Goal: Information Seeking & Learning: Find specific fact

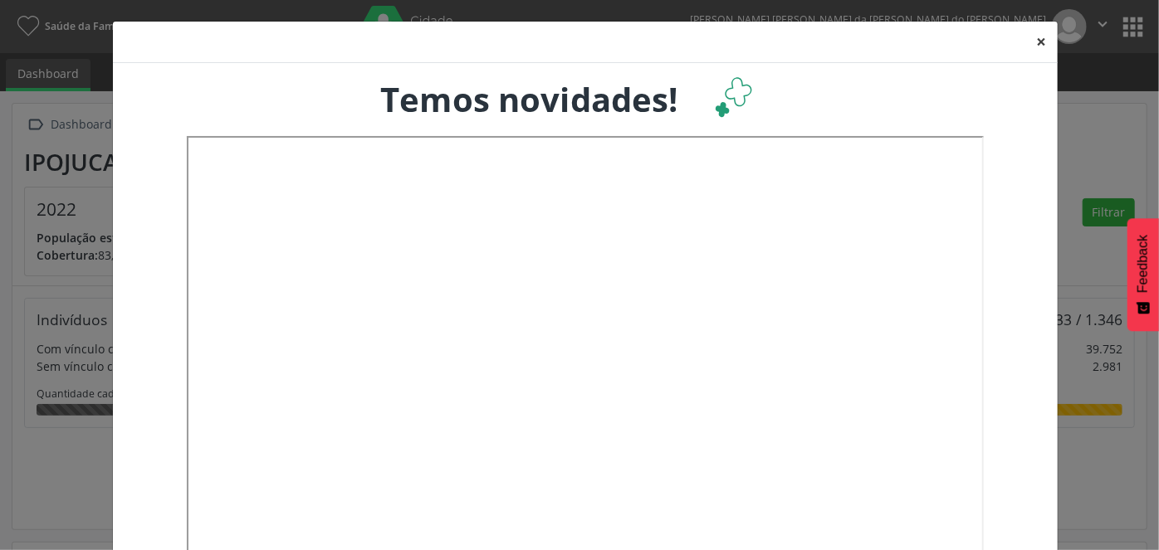
click at [1037, 42] on button "×" at bounding box center [1040, 42] width 33 height 41
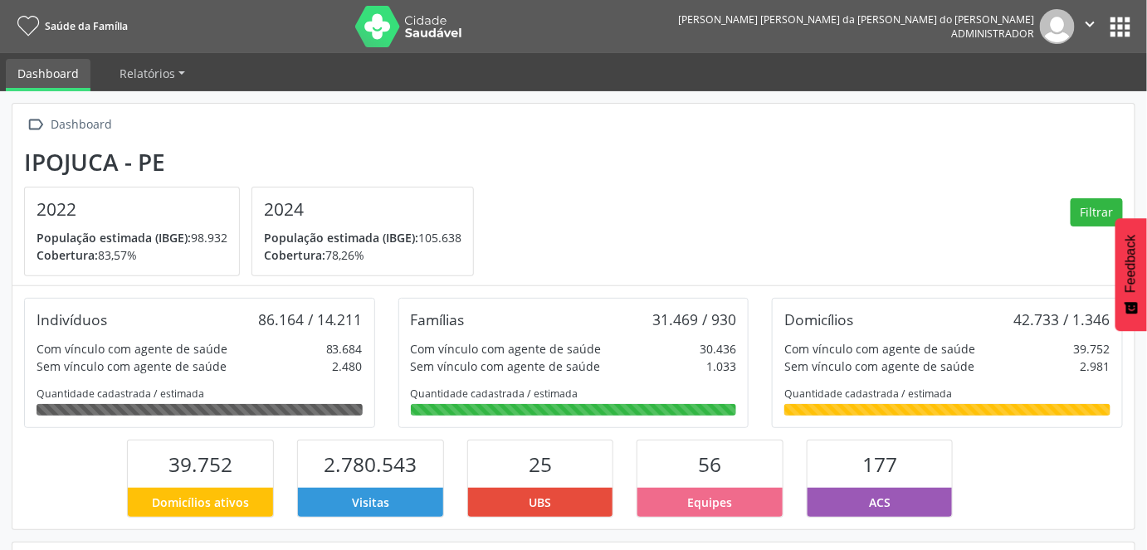
click at [1121, 28] on button "apps" at bounding box center [1121, 26] width 29 height 29
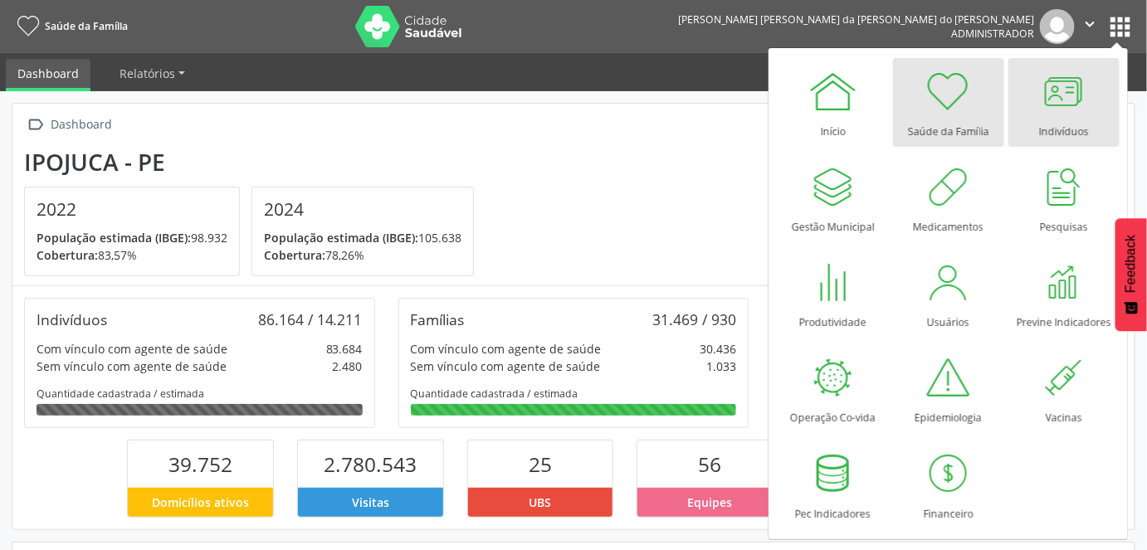
click at [1069, 124] on div "Indivíduos" at bounding box center [1064, 127] width 50 height 22
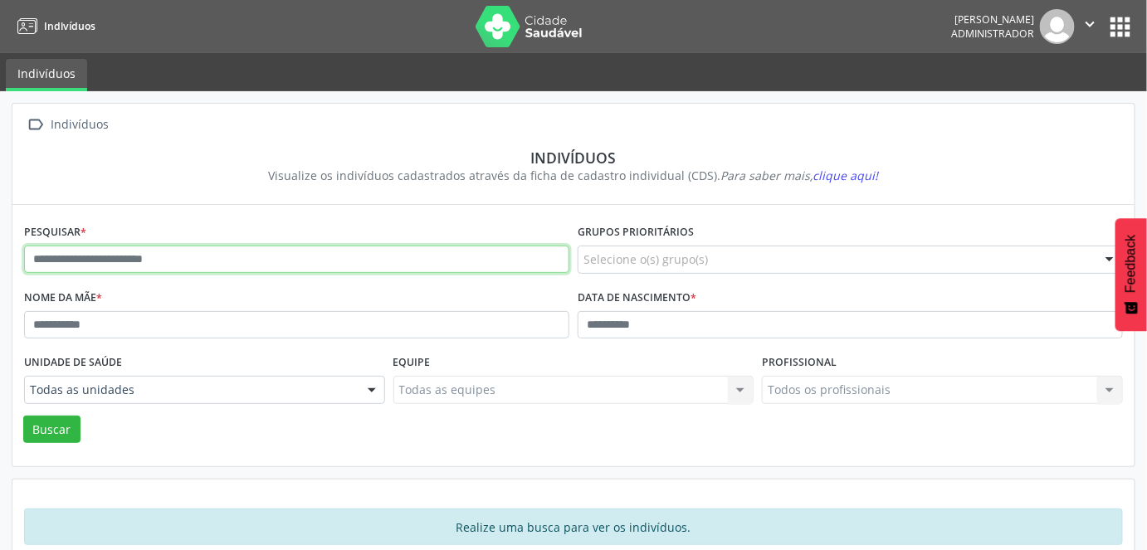
click at [169, 257] on input "text" at bounding box center [296, 260] width 545 height 28
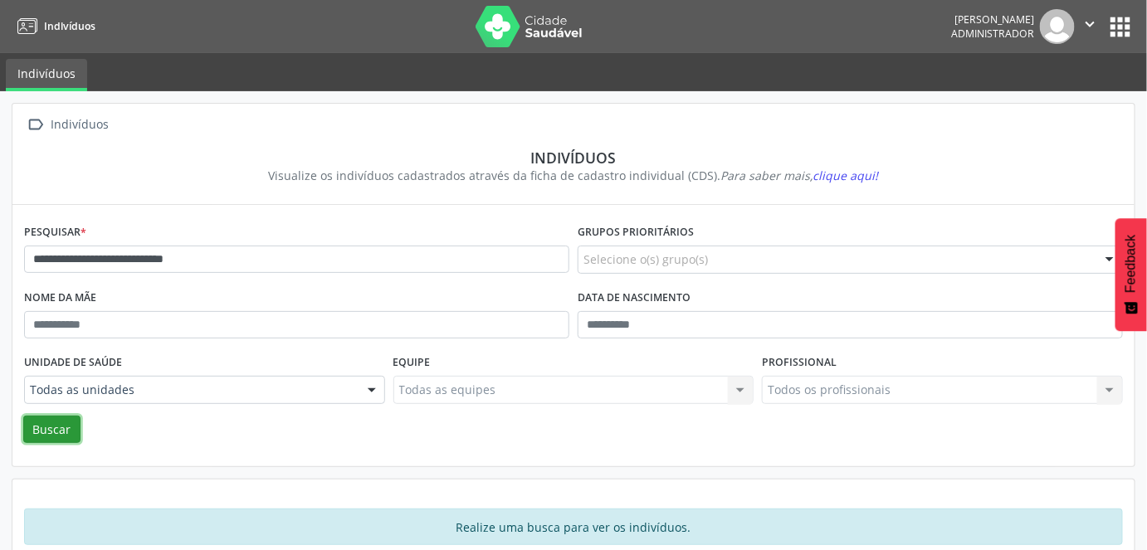
click at [36, 432] on button "Buscar" at bounding box center [51, 430] width 57 height 28
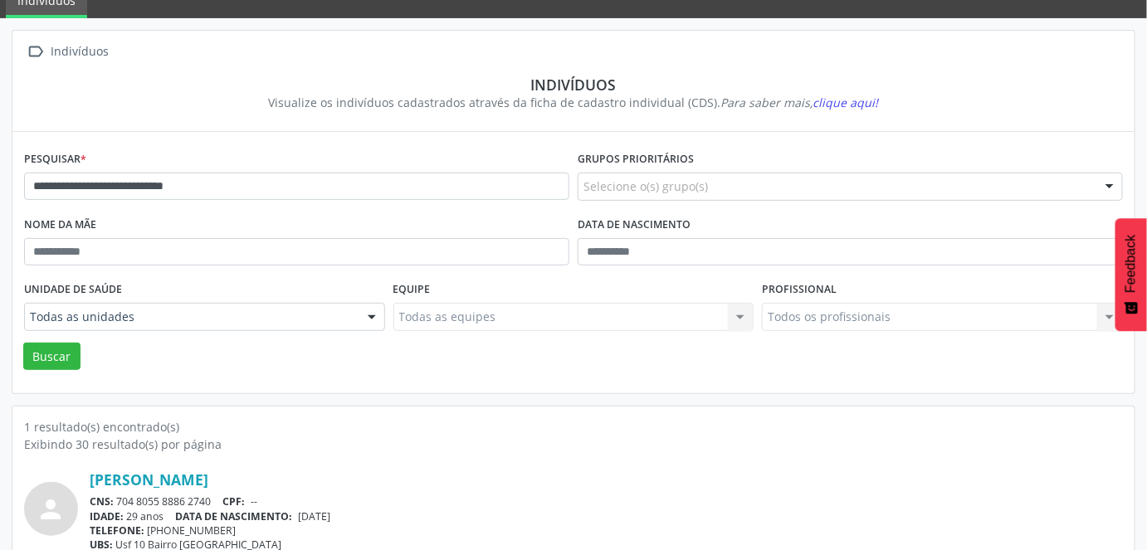
scroll to position [125, 0]
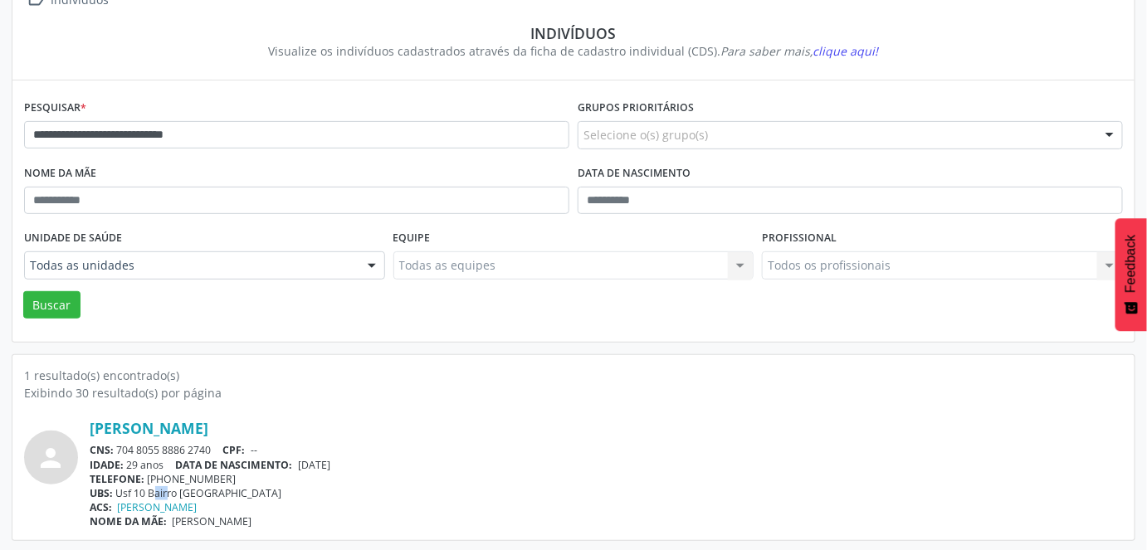
drag, startPoint x: 137, startPoint y: 494, endPoint x: 150, endPoint y: 491, distance: 13.7
click at [150, 491] on div "UBS: Usf 10 Bairro Sao Miguel" at bounding box center [607, 493] width 1034 height 14
click at [442, 501] on div "ACS: Rosangela Maria dos Santos" at bounding box center [607, 508] width 1034 height 14
drag, startPoint x: 113, startPoint y: 139, endPoint x: 2, endPoint y: 149, distance: 111.7
click at [0, 149] on div "**********" at bounding box center [573, 260] width 1147 height 586
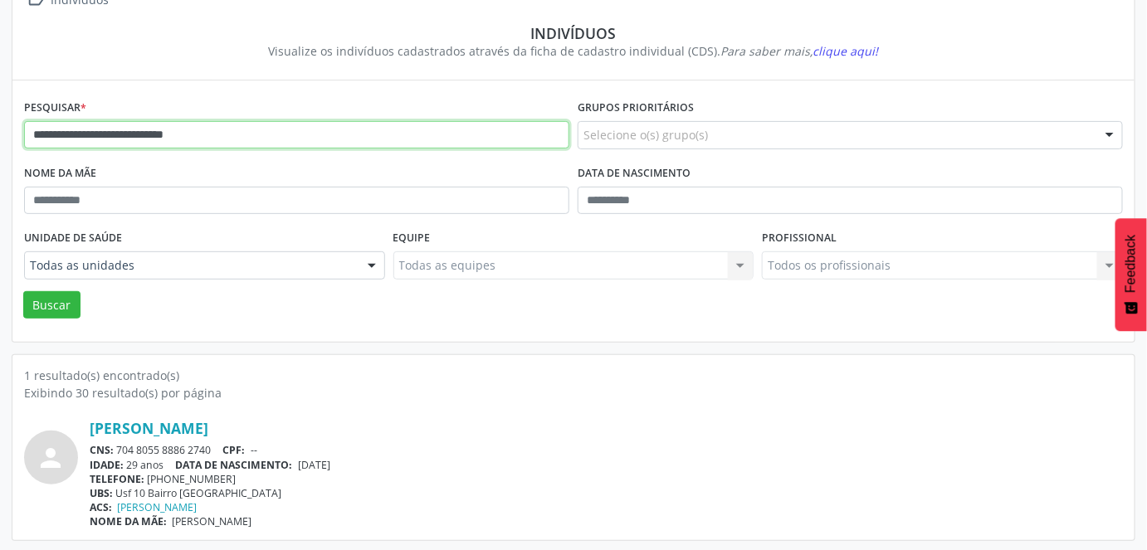
paste input "****"
click at [23, 291] on button "Buscar" at bounding box center [51, 305] width 57 height 28
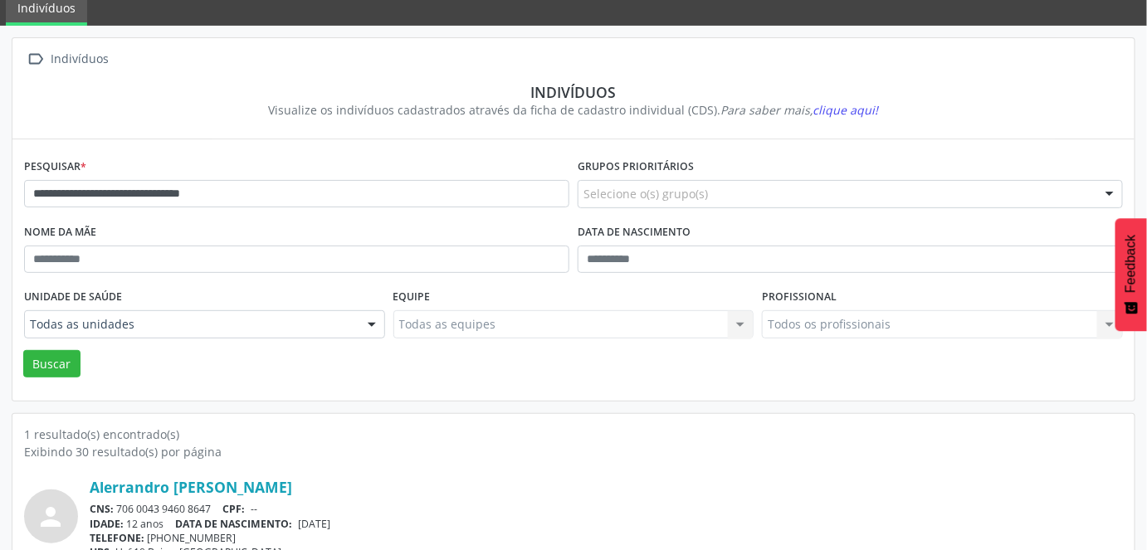
scroll to position [0, 0]
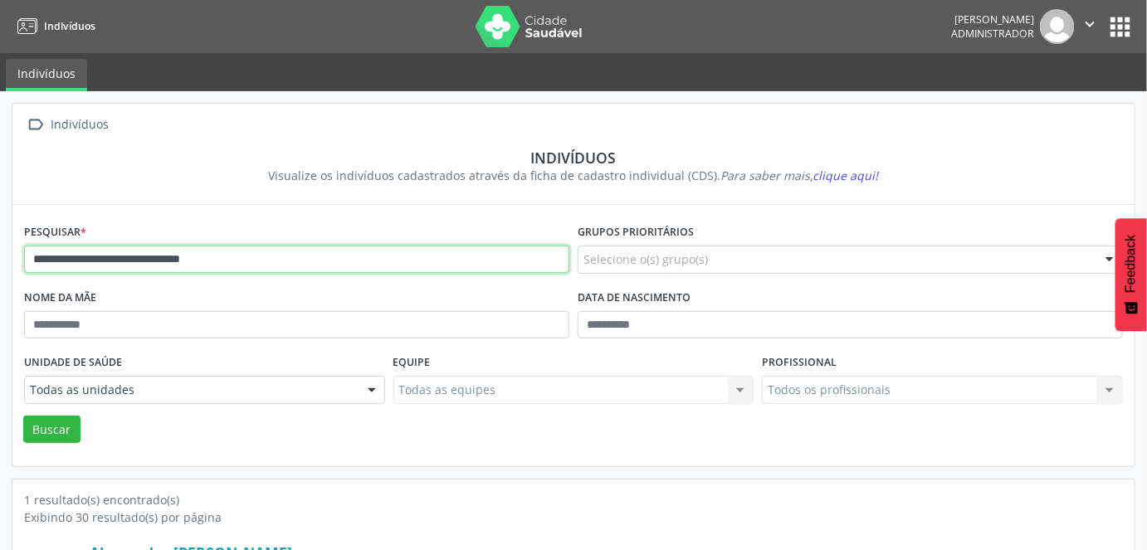
drag, startPoint x: 252, startPoint y: 260, endPoint x: 38, endPoint y: 266, distance: 214.3
click at [38, 266] on input "**********" at bounding box center [296, 260] width 545 height 28
click at [33, 271] on input "**********" at bounding box center [296, 260] width 545 height 28
drag, startPoint x: 29, startPoint y: 264, endPoint x: 299, endPoint y: 291, distance: 271.1
click at [299, 291] on form "**********" at bounding box center [573, 331] width 1099 height 223
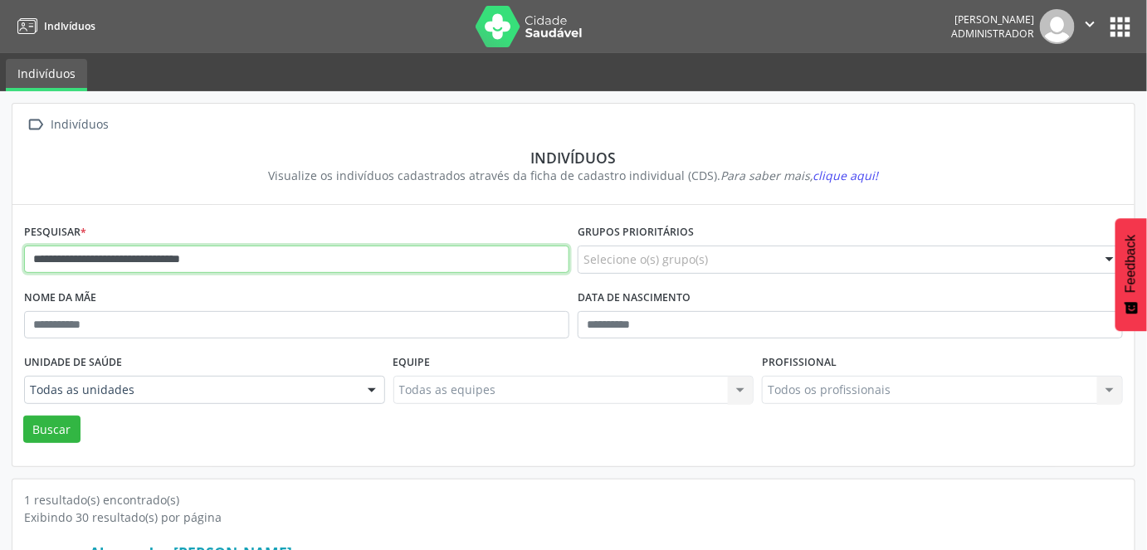
paste input "text"
click at [23, 416] on button "Buscar" at bounding box center [51, 430] width 57 height 28
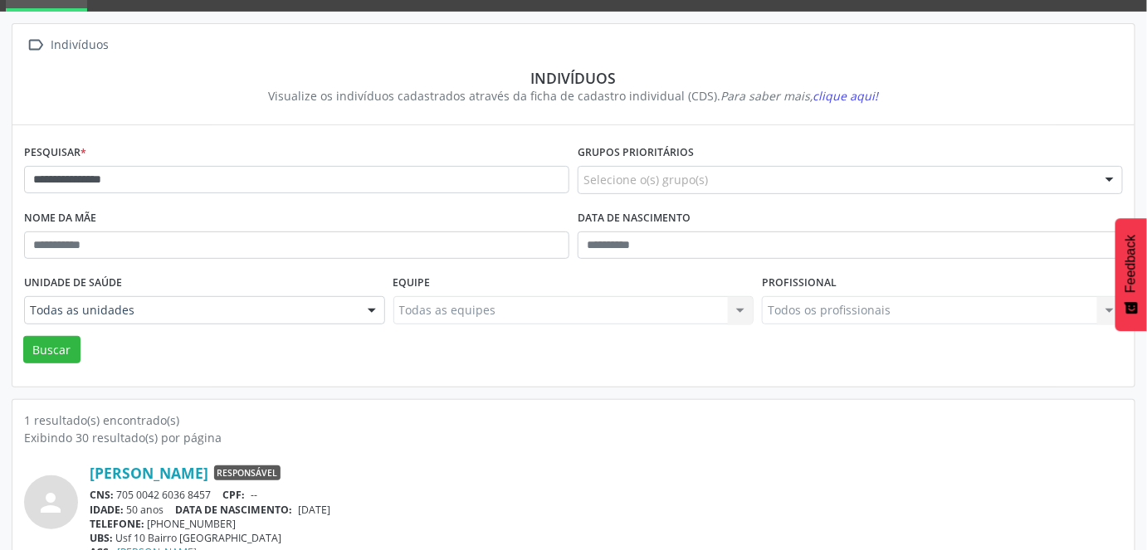
scroll to position [125, 0]
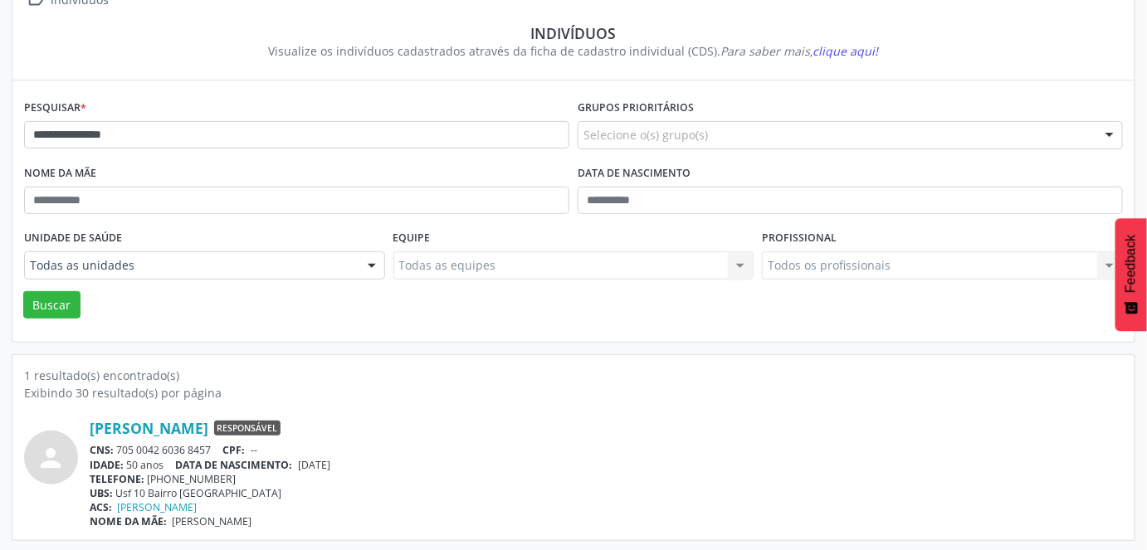
drag, startPoint x: 283, startPoint y: 523, endPoint x: 77, endPoint y: 417, distance: 231.7
click at [77, 417] on div "1 resultado(s) encontrado(s) Exibindo 30 resultado(s) por página person Maria M…" at bounding box center [573, 447] width 1122 height 185
click at [81, 403] on div "person Maria Moda Silva Responsável CNS: 705 0042 6036 8457 CPF: -- IDADE: 50 a…" at bounding box center [573, 465] width 1099 height 127
drag, startPoint x: 86, startPoint y: 415, endPoint x: 311, endPoint y: 522, distance: 249.2
click at [311, 522] on div "person Maria Moda Silva Responsável CNS: 705 0042 6036 8457 CPF: -- IDADE: 50 a…" at bounding box center [573, 465] width 1099 height 127
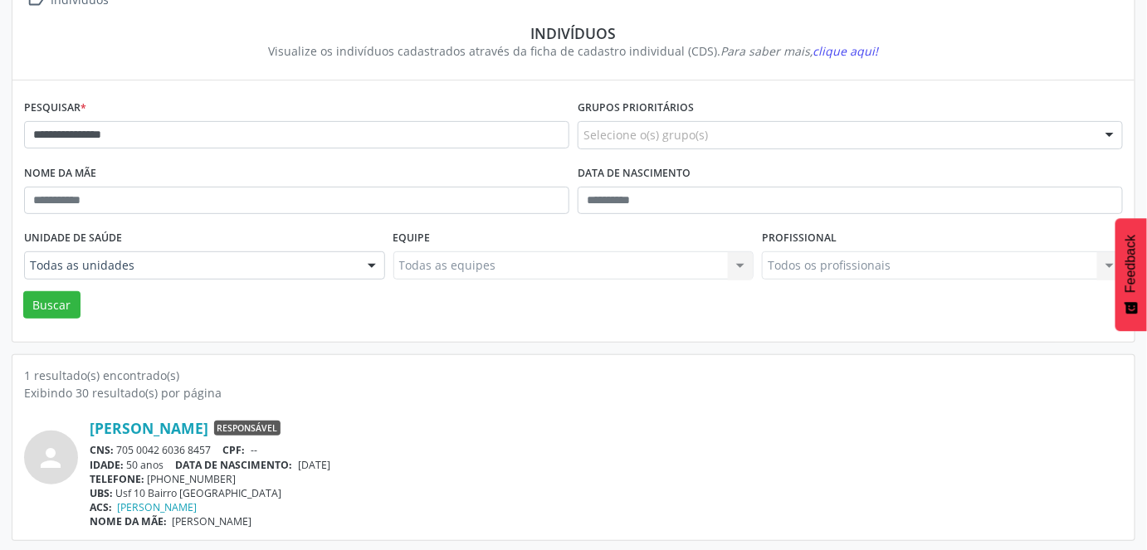
click at [320, 515] on div "NOME DA MÃE: Elza Maria dos Santos Silva" at bounding box center [607, 522] width 1034 height 14
drag, startPoint x: 302, startPoint y: 535, endPoint x: 90, endPoint y: 414, distance: 243.5
click at [90, 414] on div "1 resultado(s) encontrado(s) Exibindo 30 resultado(s) por página person Maria M…" at bounding box center [573, 447] width 1122 height 185
click at [82, 438] on div "person" at bounding box center [57, 452] width 66 height 66
drag, startPoint x: 83, startPoint y: 430, endPoint x: 322, endPoint y: 521, distance: 255.9
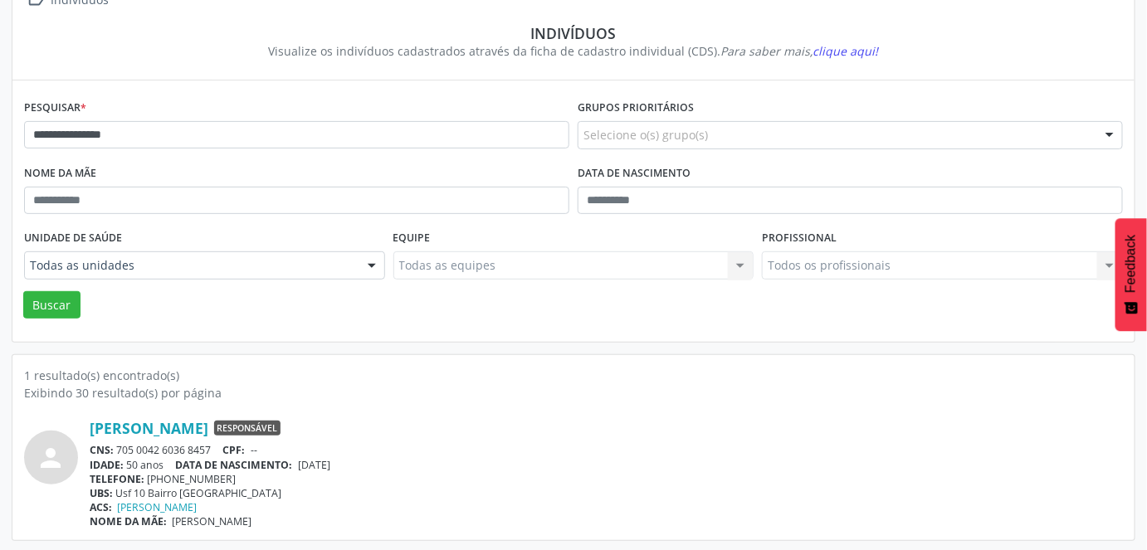
click at [322, 521] on div "person Maria Moda Silva Responsável CNS: 705 0042 6036 8457 CPF: -- IDADE: 50 a…" at bounding box center [573, 474] width 1099 height 110
click at [360, 520] on div "NOME DA MÃE: Elza Maria dos Santos Silva" at bounding box center [607, 522] width 1034 height 14
drag, startPoint x: 154, startPoint y: 120, endPoint x: 0, endPoint y: 142, distance: 156.0
click at [0, 142] on div "**********" at bounding box center [573, 260] width 1147 height 586
type input "**********"
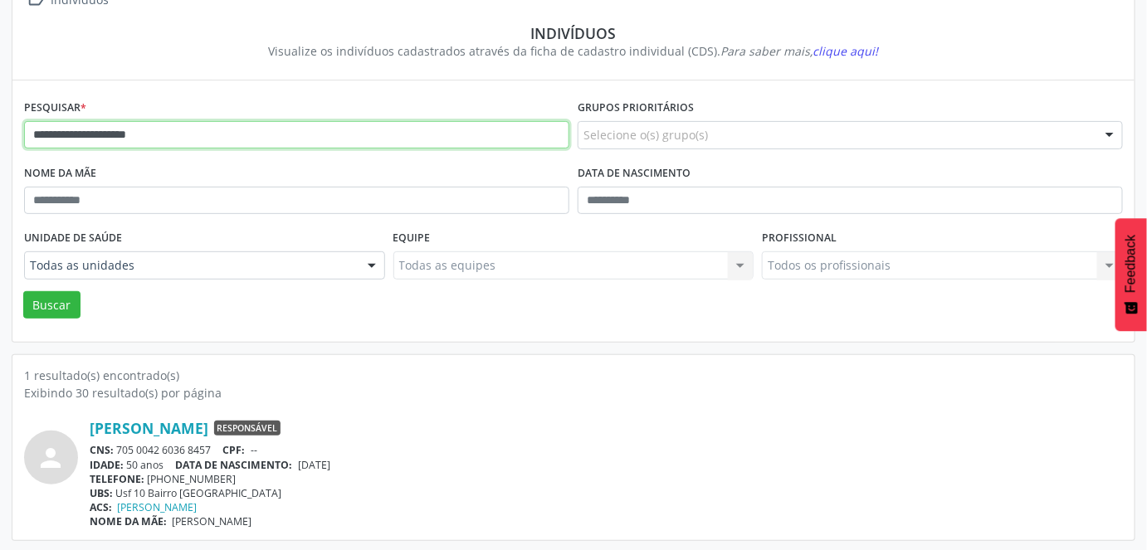
click at [23, 291] on button "Buscar" at bounding box center [51, 305] width 57 height 28
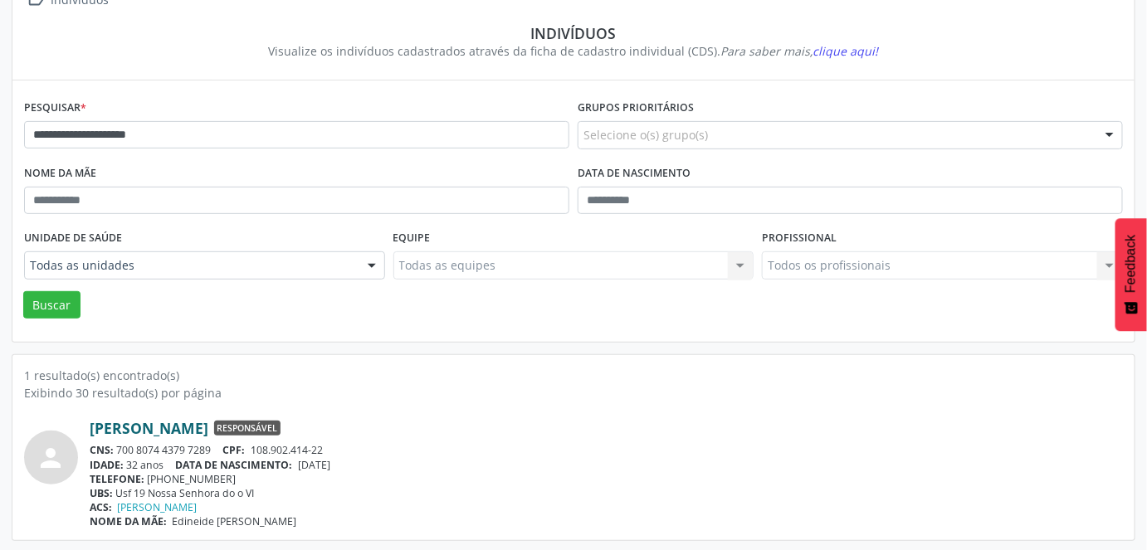
click at [159, 425] on link "Jessica Luana da Silva" at bounding box center [149, 428] width 119 height 18
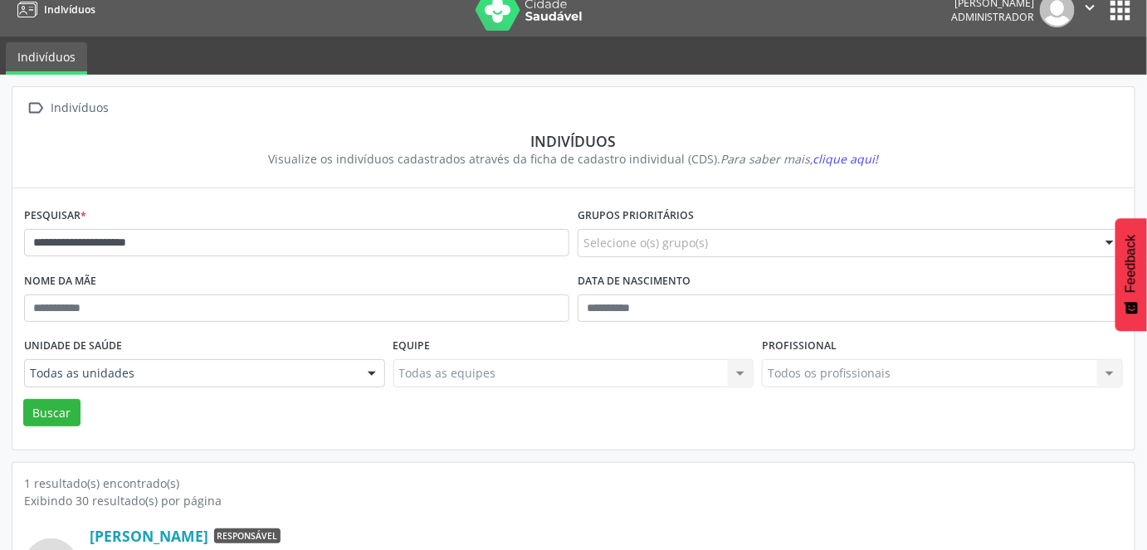
scroll to position [0, 0]
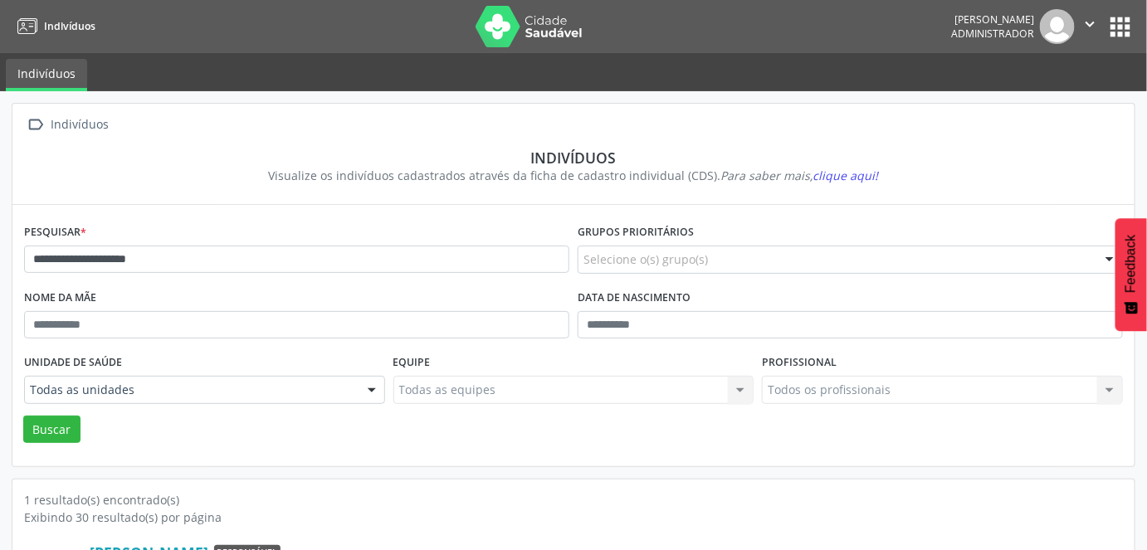
click at [1091, 27] on icon "" at bounding box center [1091, 24] width 18 height 18
click at [1051, 100] on link "Sair" at bounding box center [1048, 101] width 115 height 23
